Goal: Task Accomplishment & Management: Use online tool/utility

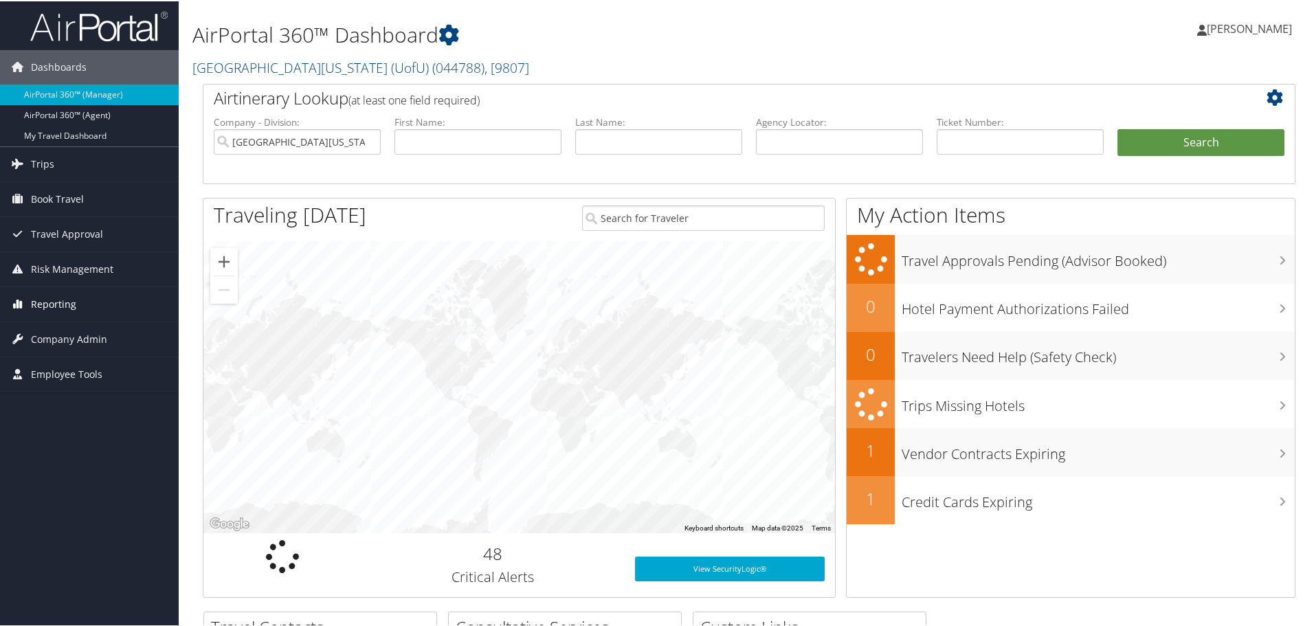
click at [49, 301] on span "Reporting" at bounding box center [53, 303] width 45 height 34
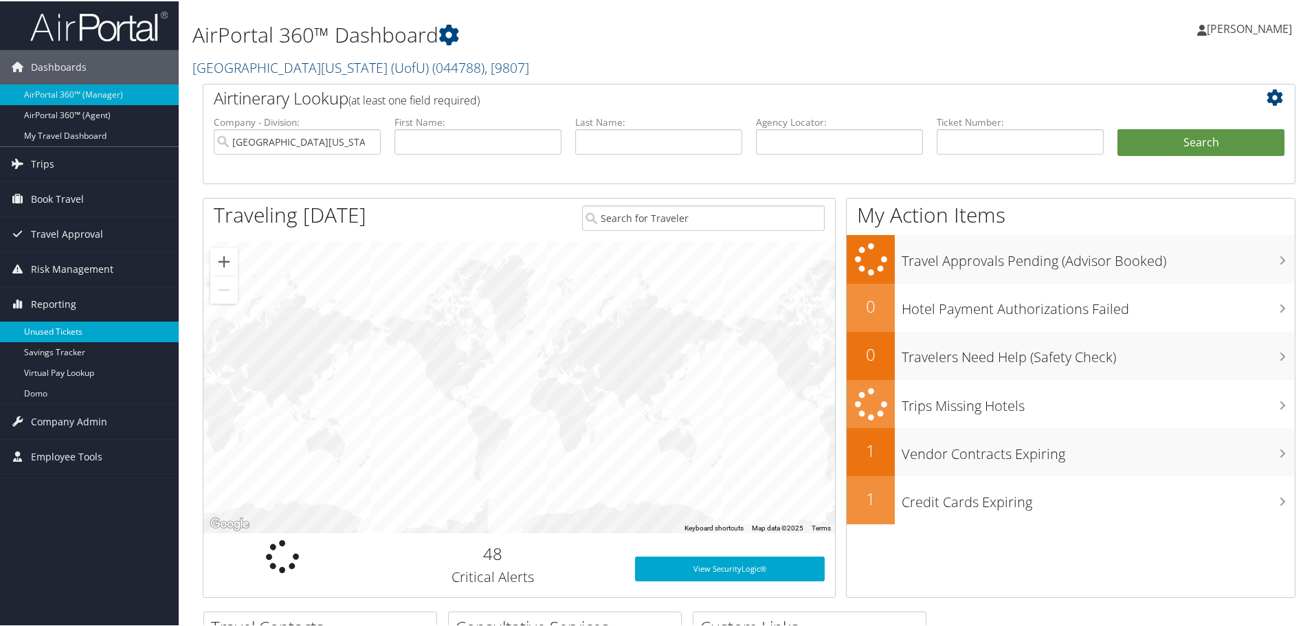
click at [55, 328] on link "Unused Tickets" at bounding box center [89, 330] width 179 height 21
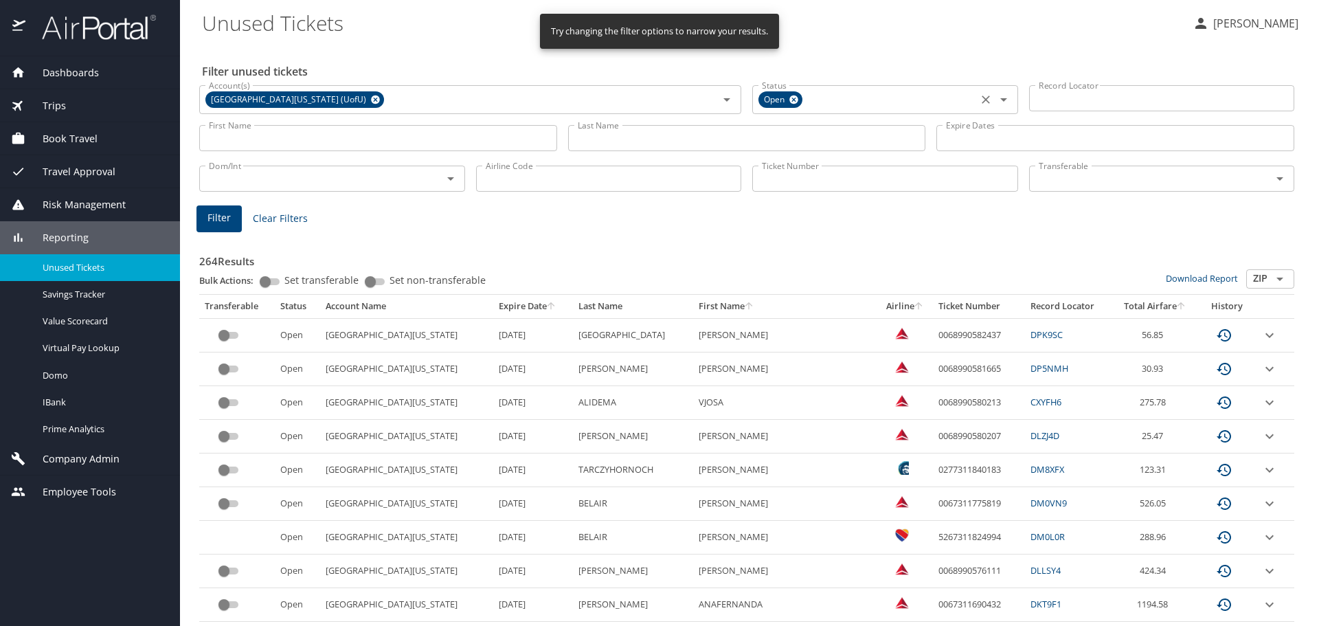
click at [790, 101] on icon at bounding box center [794, 100] width 9 height 9
click at [777, 180] on input "Ticket Number" at bounding box center [886, 179] width 266 height 26
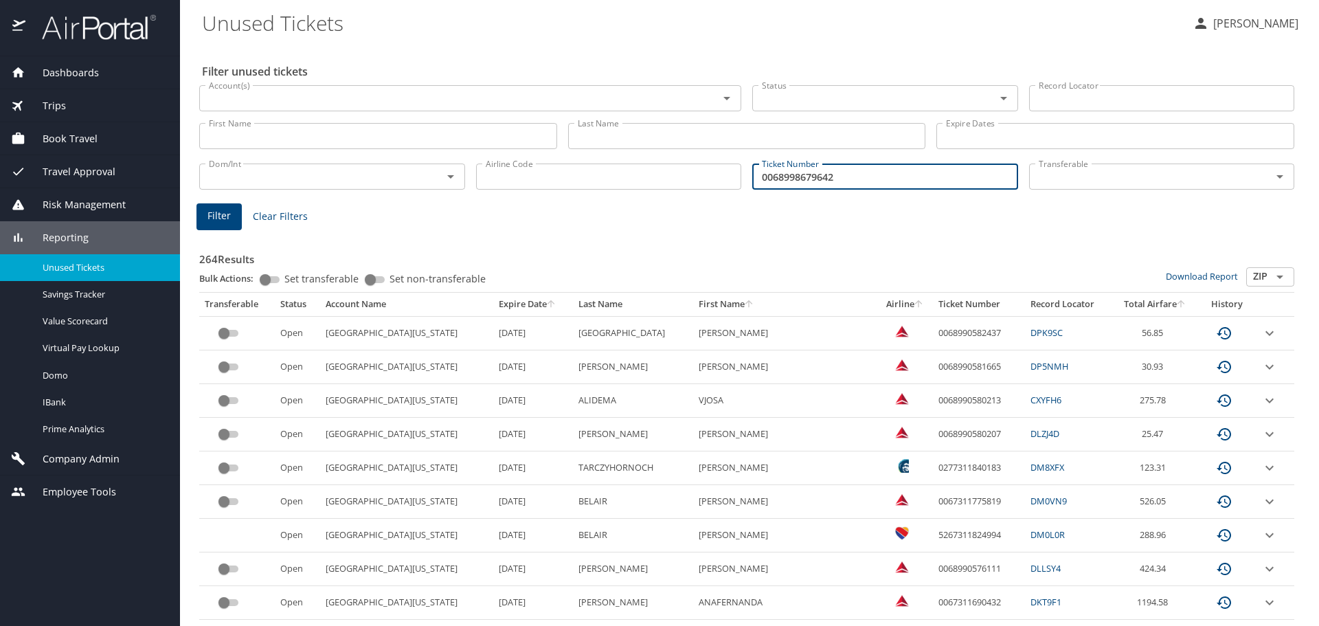
type input "0068998679642"
click at [222, 221] on span "Filter" at bounding box center [219, 216] width 23 height 17
